Goal: Task Accomplishment & Management: Manage account settings

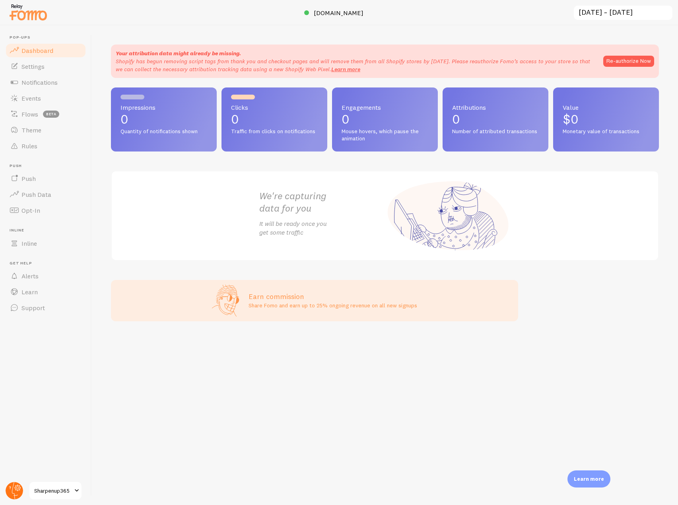
click at [9, 494] on circle at bounding box center [14, 490] width 17 height 17
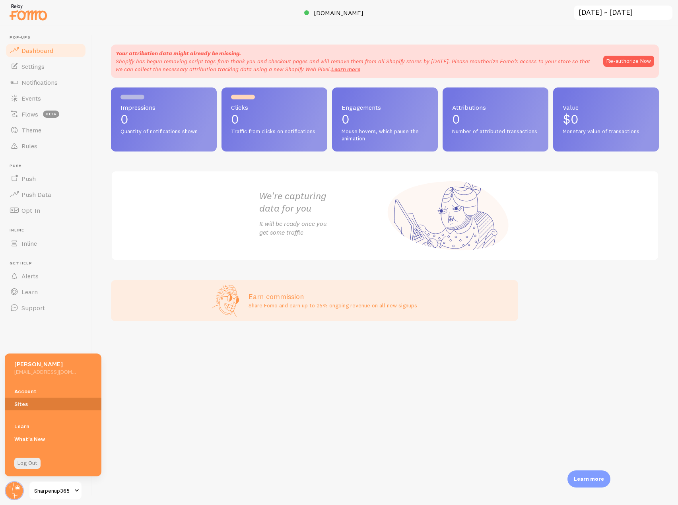
click at [20, 398] on link "Sites" at bounding box center [53, 404] width 97 height 13
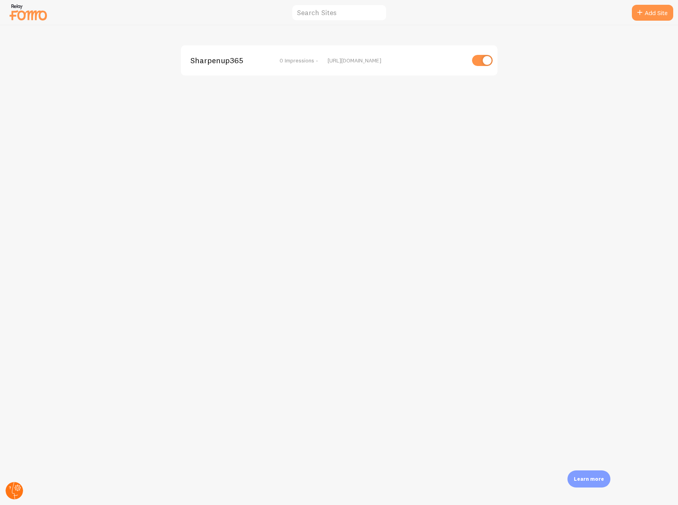
click at [16, 488] on icon at bounding box center [18, 488] width 4 height 4
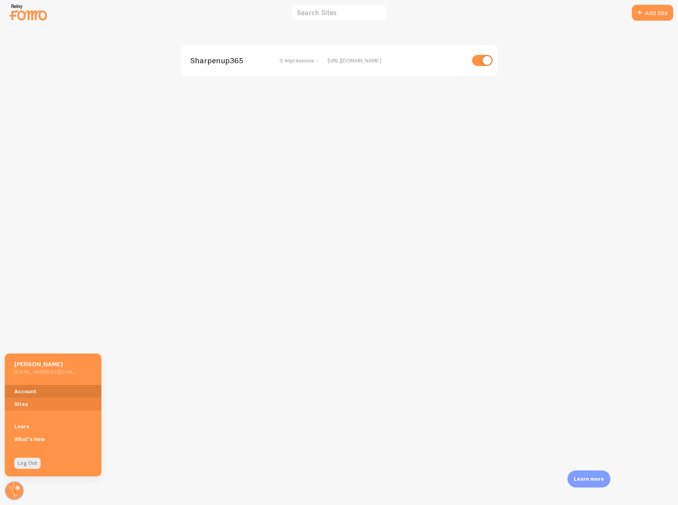
click at [59, 392] on link "Account" at bounding box center [53, 391] width 97 height 13
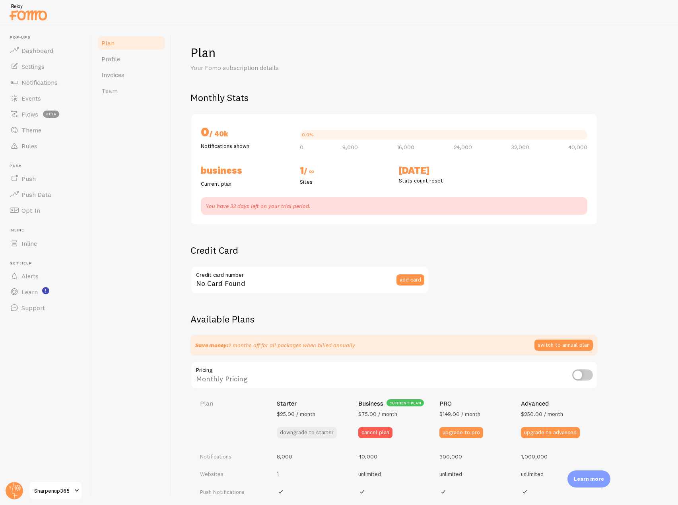
checkbox input "true"
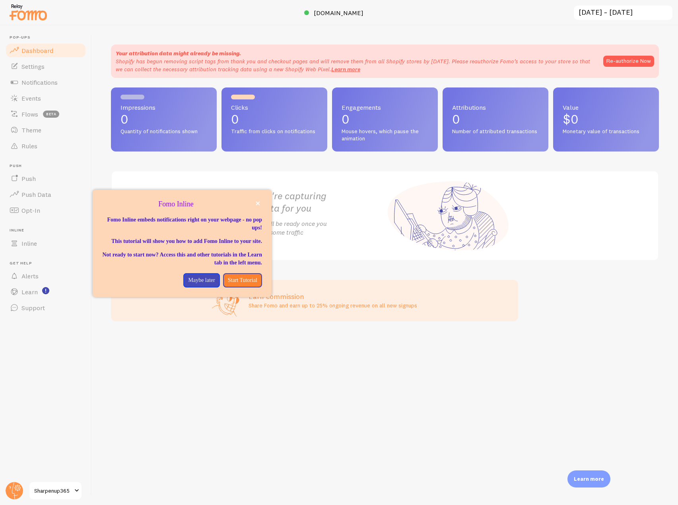
click at [611, 15] on input "[DATE] ~ [DATE]" at bounding box center [623, 13] width 100 height 16
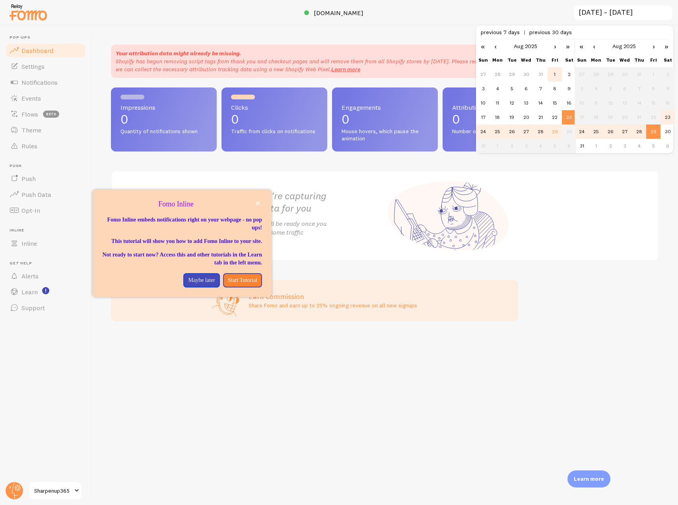
click at [552, 74] on td "1" at bounding box center [555, 74] width 14 height 14
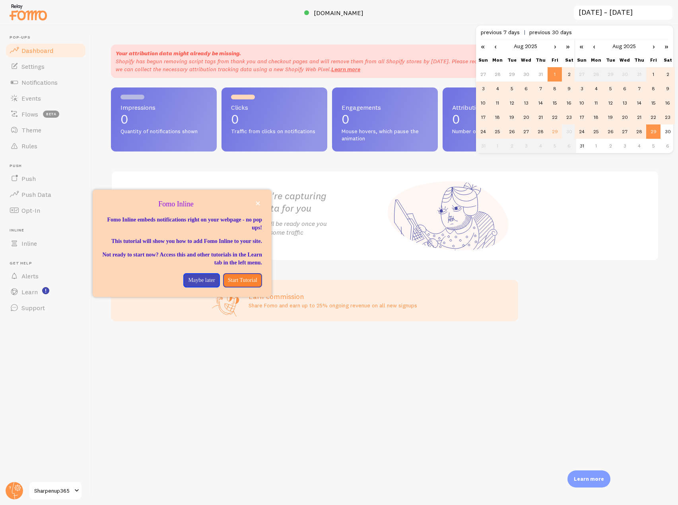
click at [554, 134] on td "29" at bounding box center [555, 131] width 14 height 14
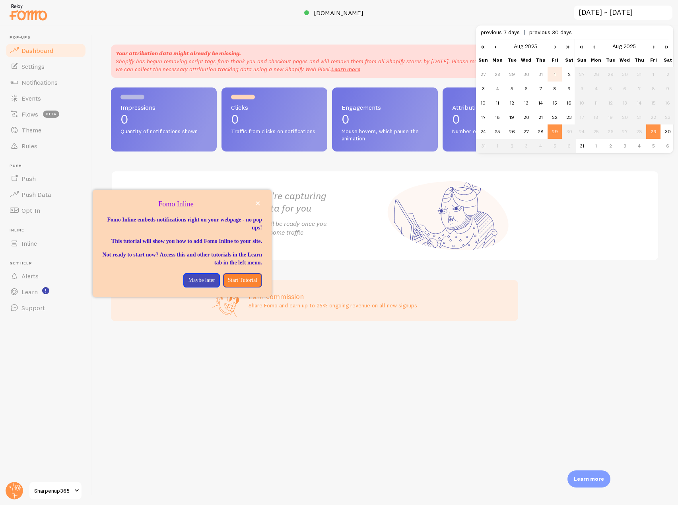
click at [554, 73] on td "1" at bounding box center [555, 74] width 14 height 14
type input "2025-08-01 ~ 2025-08-29"
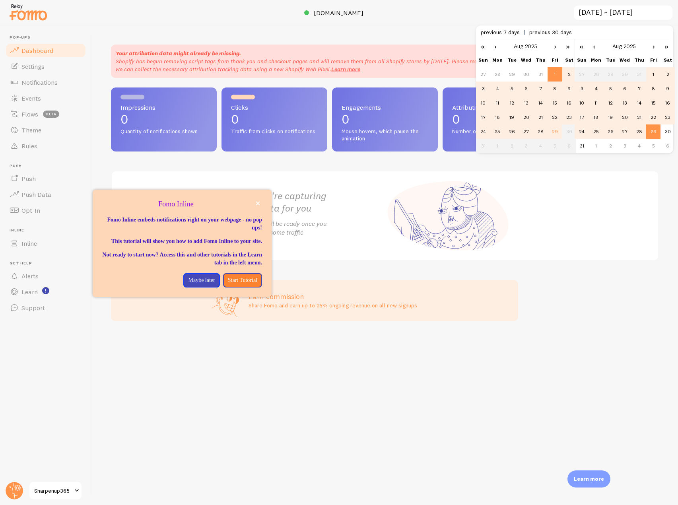
click at [656, 131] on td "29" at bounding box center [653, 131] width 14 height 14
click at [622, 307] on div "Your attribution data might already be missing. Shopify has begun removing scri…" at bounding box center [385, 265] width 586 height 480
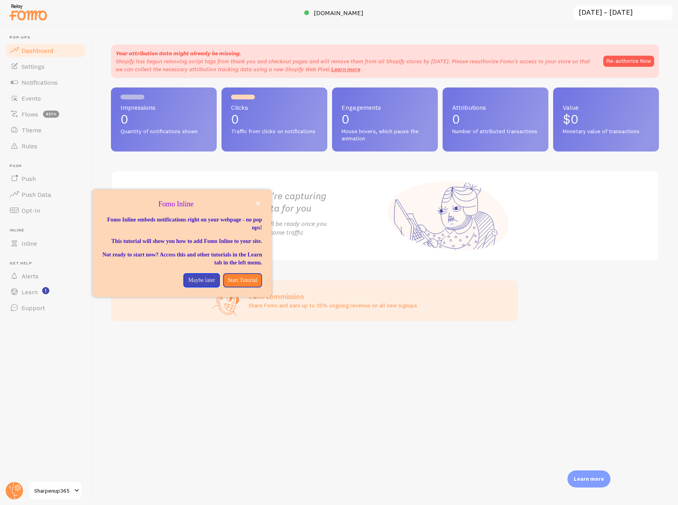
click at [611, 9] on input "2025-08-01 ~ 2025-08-29" at bounding box center [623, 13] width 100 height 16
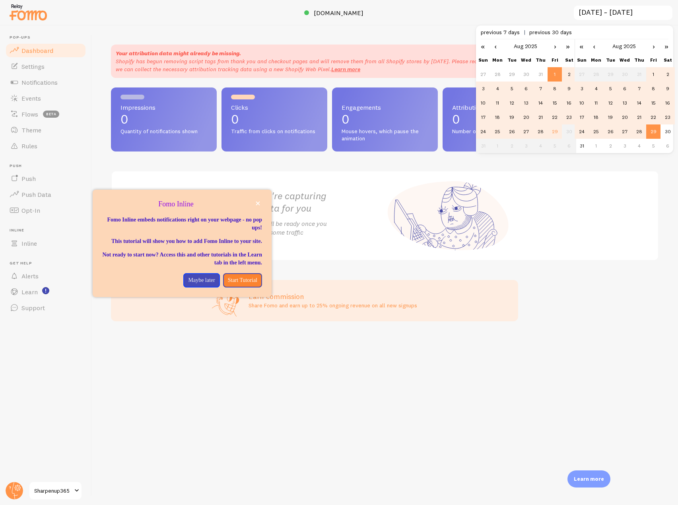
click at [585, 247] on div "We're capturing data for you It will be ready once you get some traffic" at bounding box center [385, 216] width 548 height 90
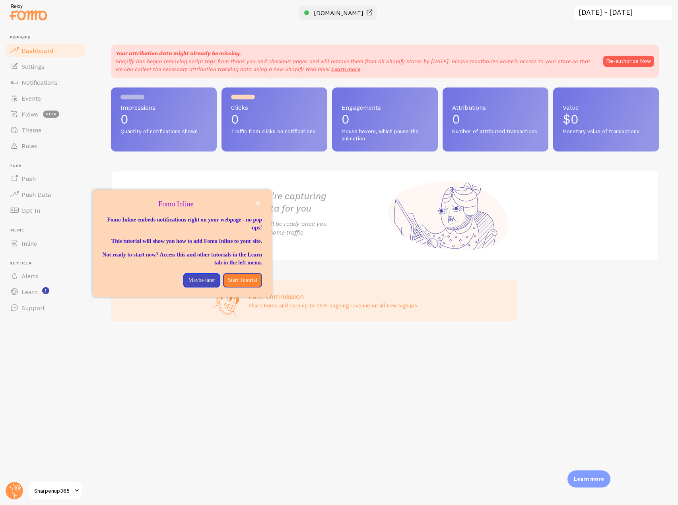
click at [340, 11] on span "[DOMAIN_NAME]" at bounding box center [339, 13] width 50 height 8
click at [58, 87] on link "Notifications" at bounding box center [46, 82] width 82 height 16
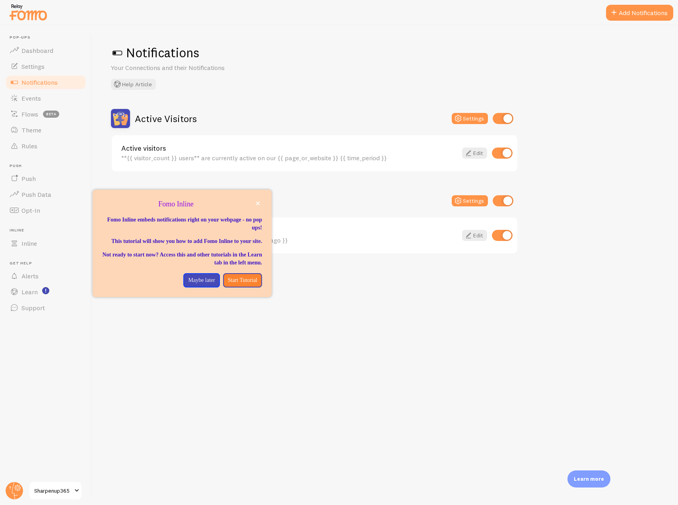
drag, startPoint x: 232, startPoint y: 209, endPoint x: 309, endPoint y: 230, distance: 79.6
click at [311, 234] on body "Pop-ups Dashboard Settings Notifications Events Flows beta Theme Rules Push Pus…" at bounding box center [339, 252] width 678 height 505
click at [258, 202] on icon "close," at bounding box center [258, 203] width 4 height 4
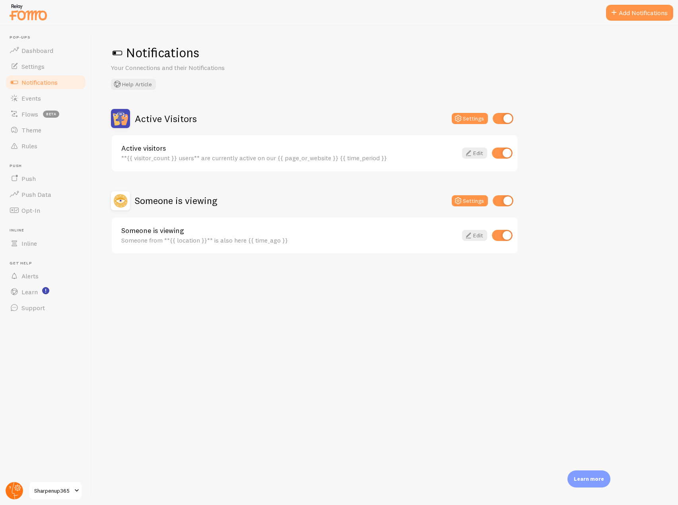
click at [10, 495] on circle at bounding box center [14, 490] width 17 height 17
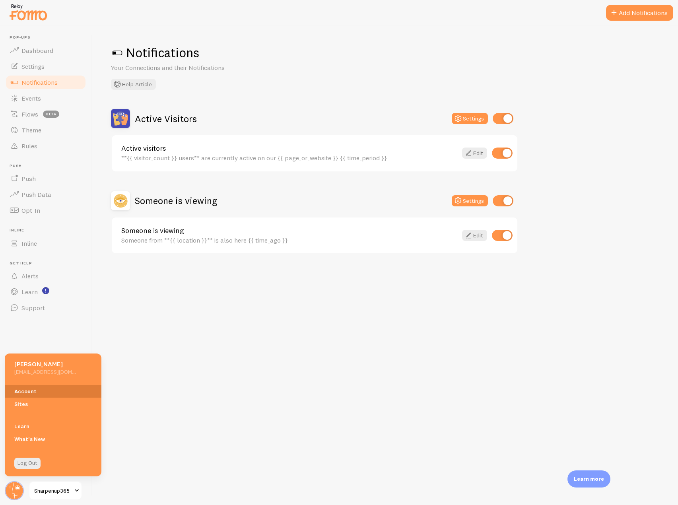
click at [37, 392] on link "Account" at bounding box center [53, 391] width 97 height 13
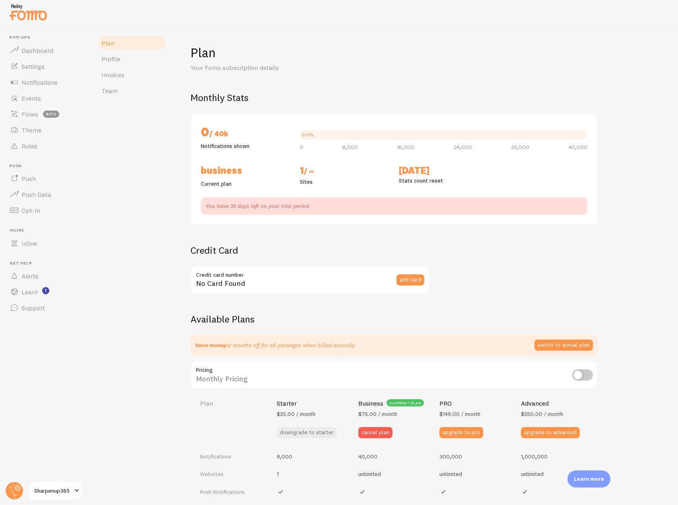
checkbox input "true"
click at [50, 82] on span "Notifications" at bounding box center [39, 82] width 36 height 8
